Goal: Transaction & Acquisition: Purchase product/service

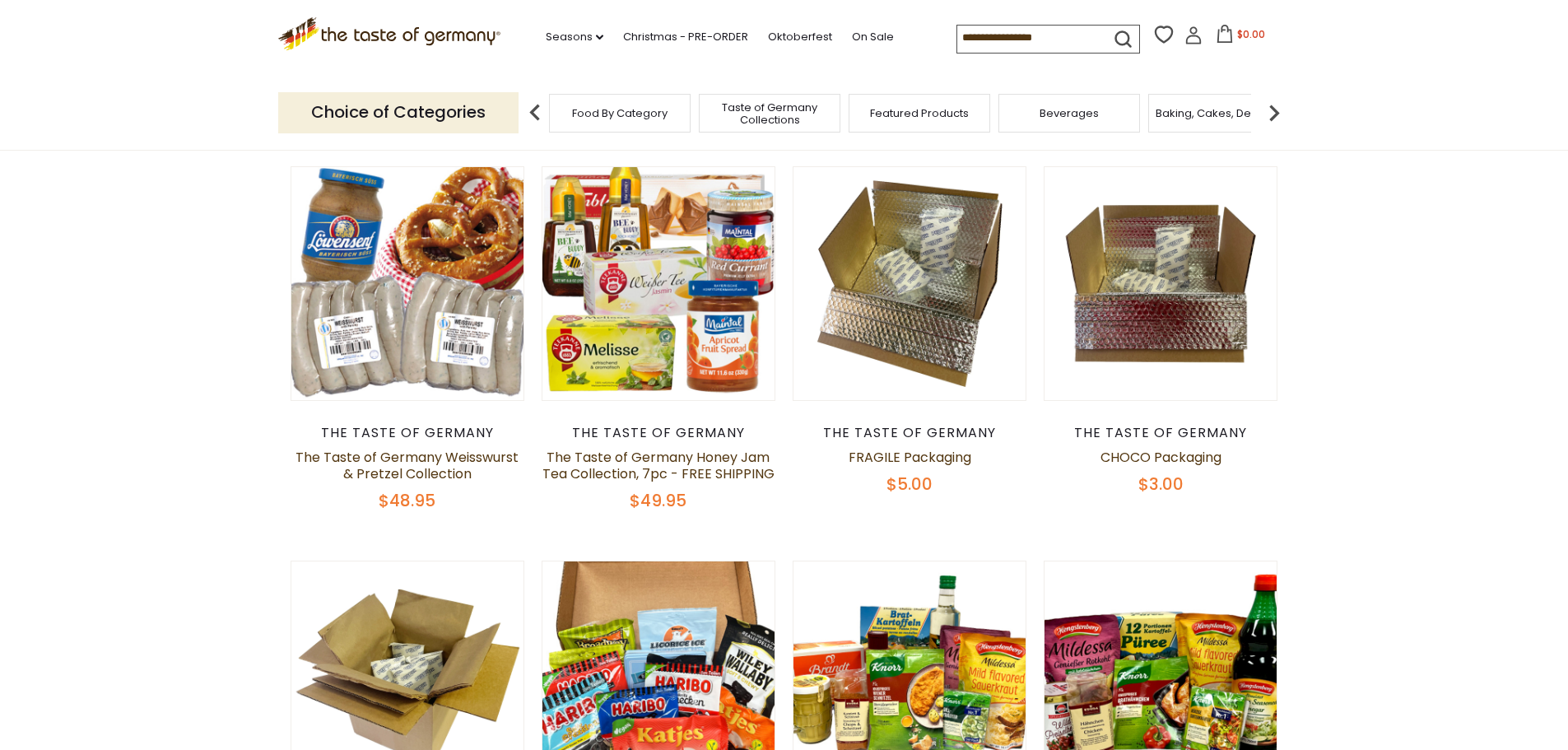
scroll to position [165, 0]
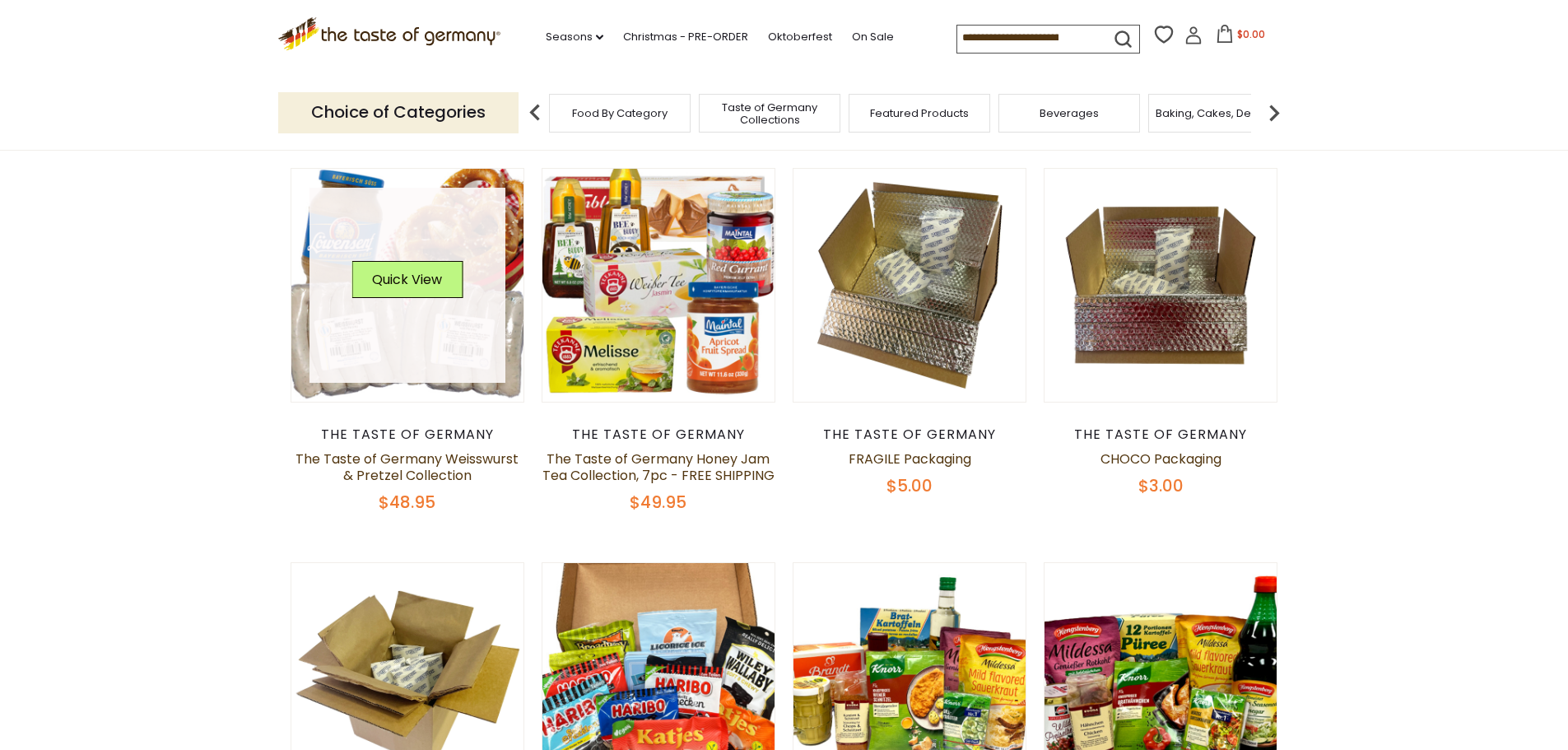
click at [413, 249] on link at bounding box center [407, 285] width 196 height 196
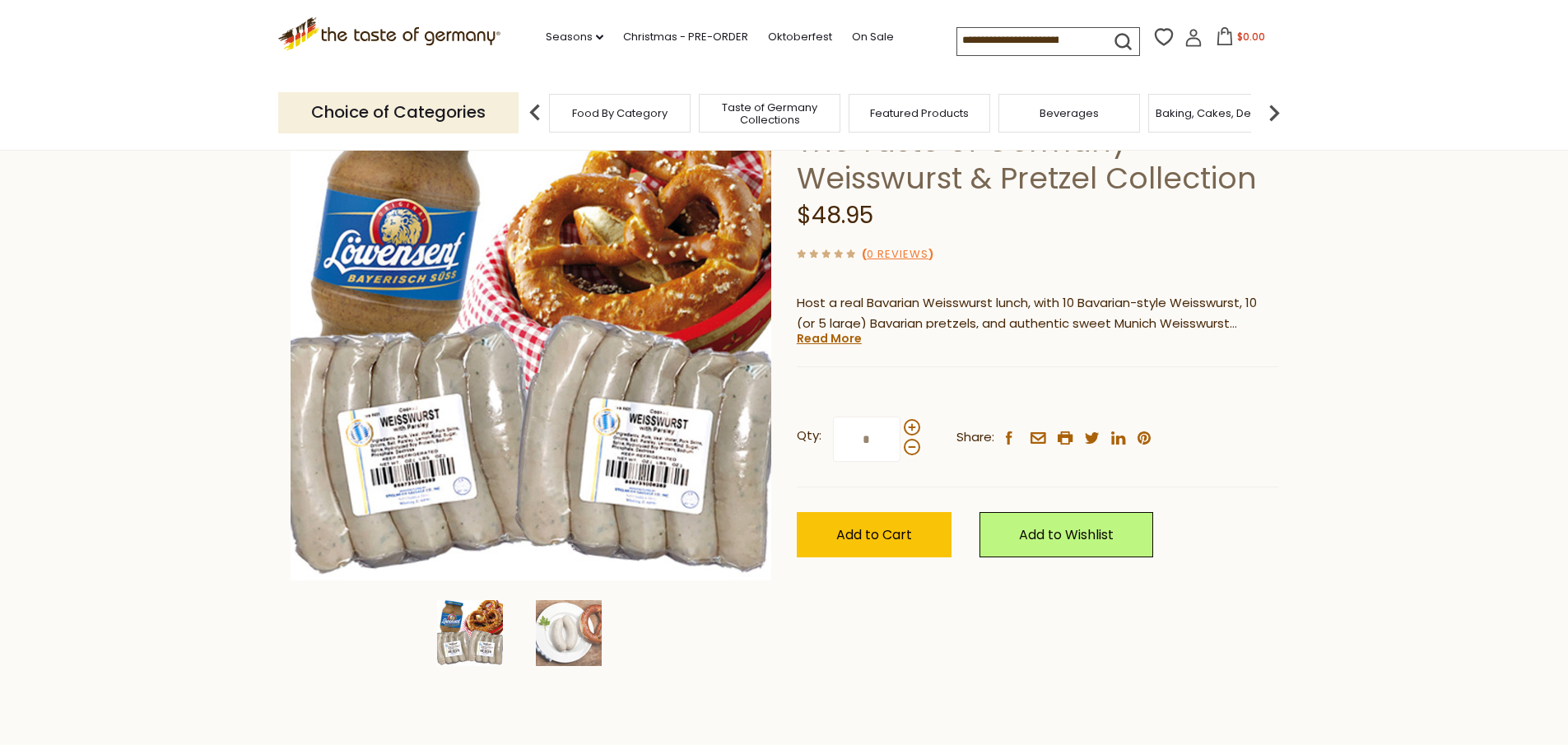
scroll to position [165, 0]
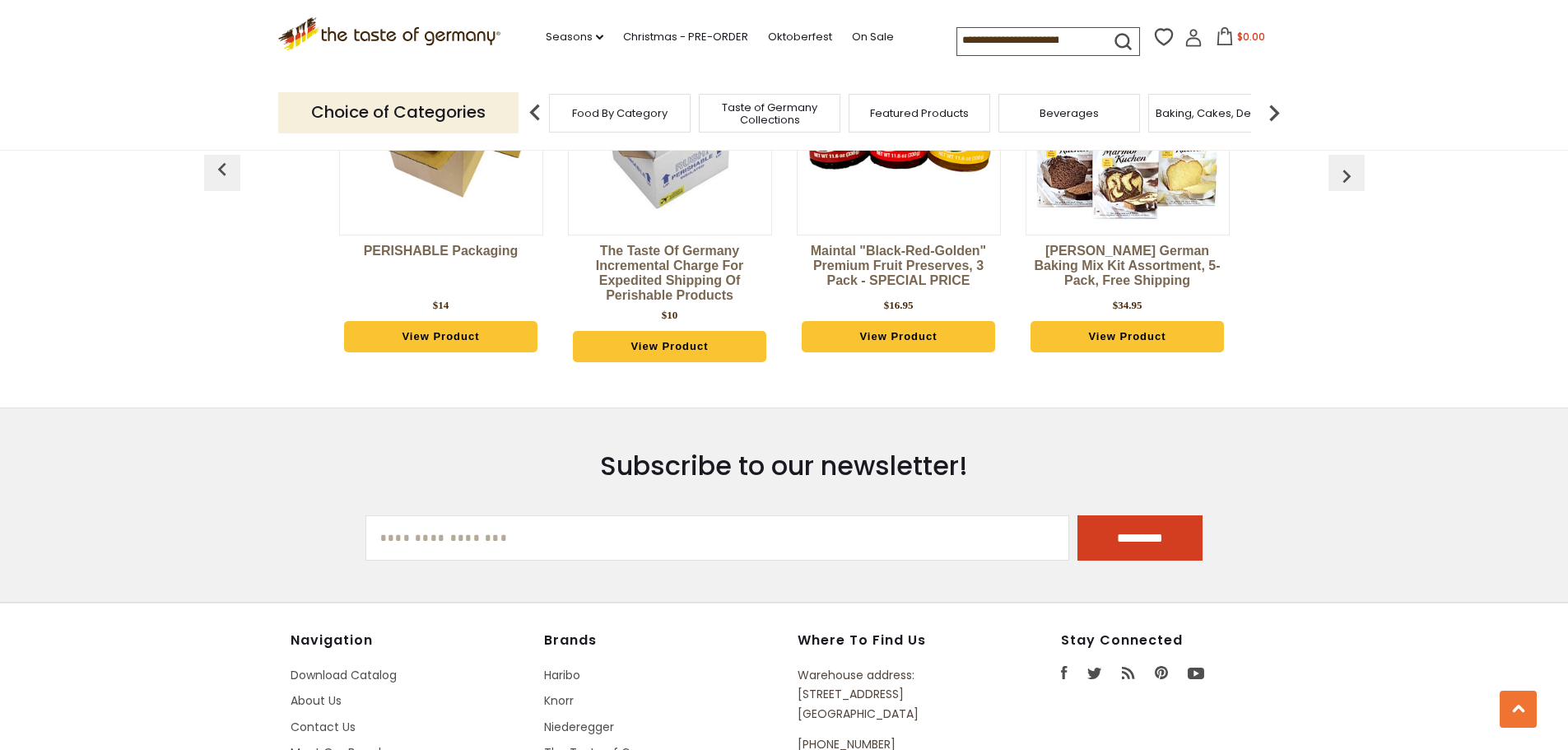
scroll to position [4195, 0]
